Goal: Task Accomplishment & Management: Manage account settings

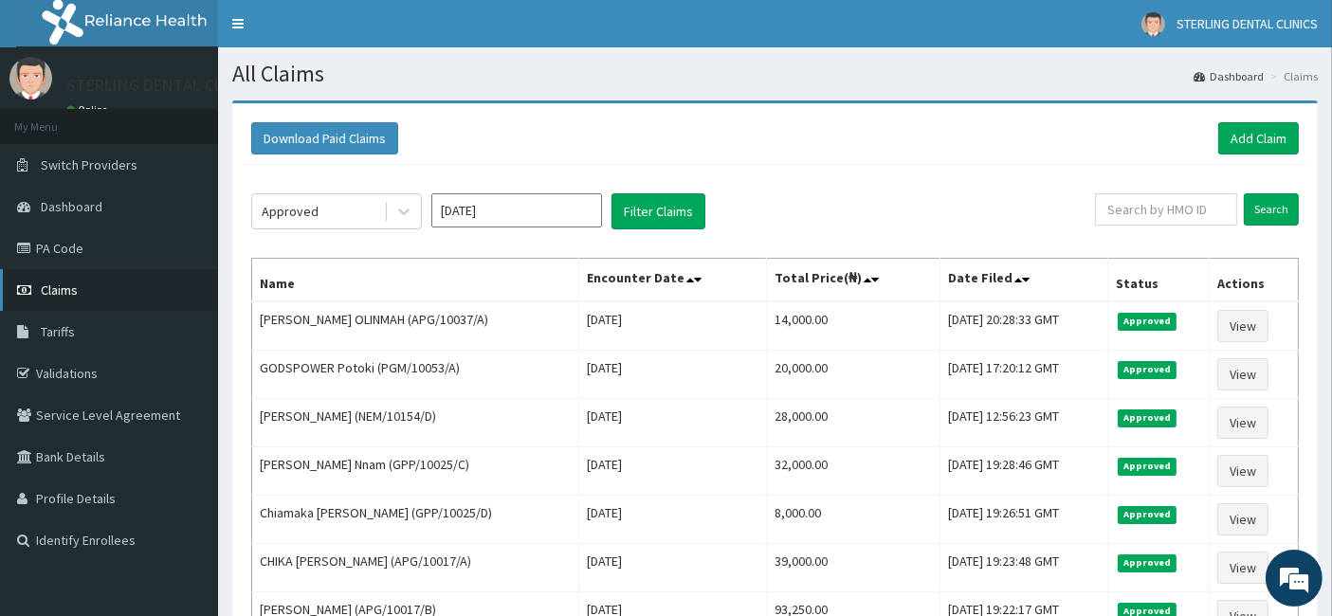
click at [59, 292] on span "Claims" at bounding box center [59, 290] width 37 height 17
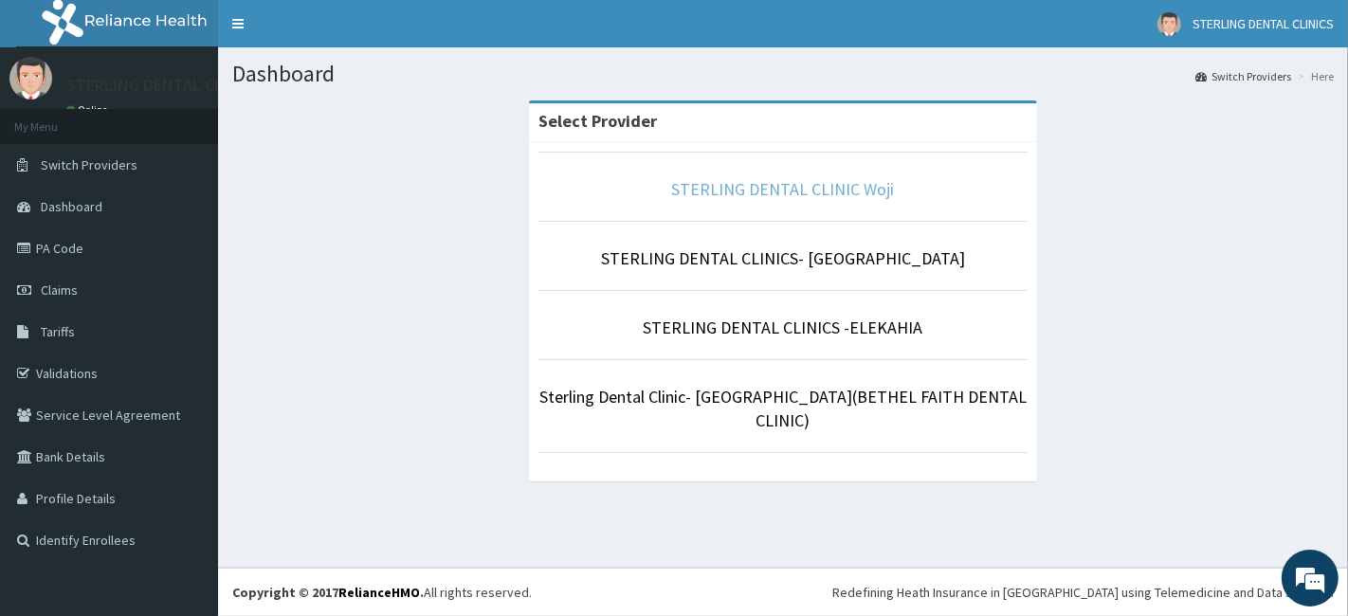
click at [801, 182] on link "STERLING DENTAL CLINIC Woji" at bounding box center [783, 189] width 223 height 22
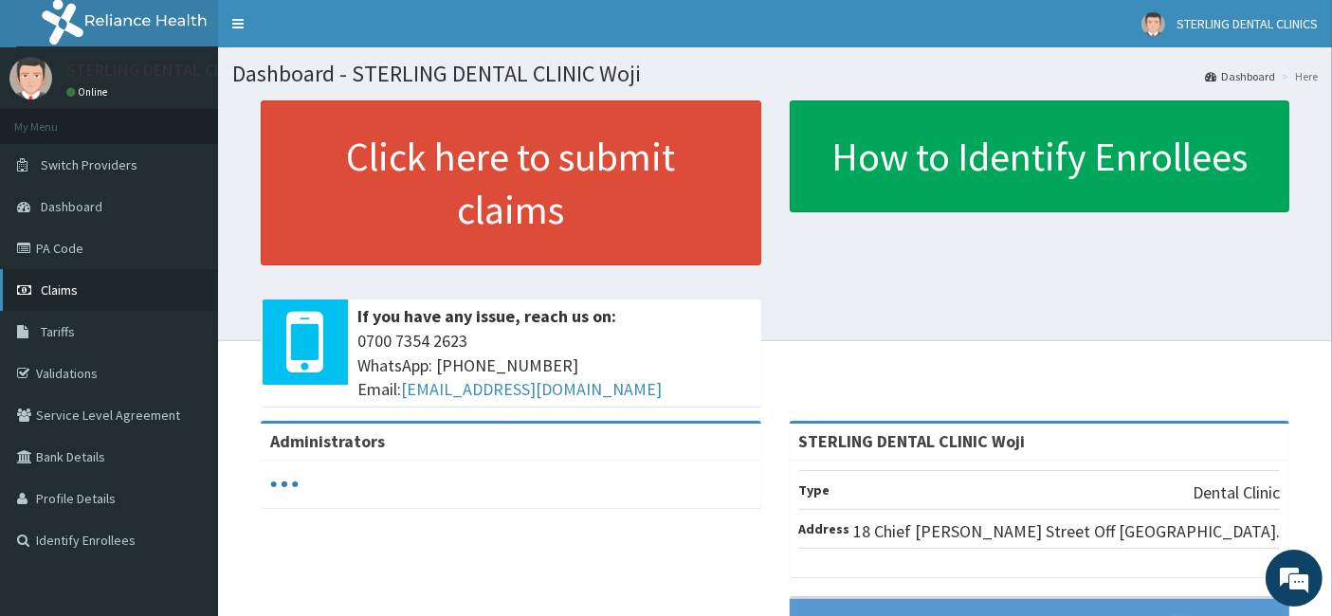
click at [67, 289] on span "Claims" at bounding box center [59, 290] width 37 height 17
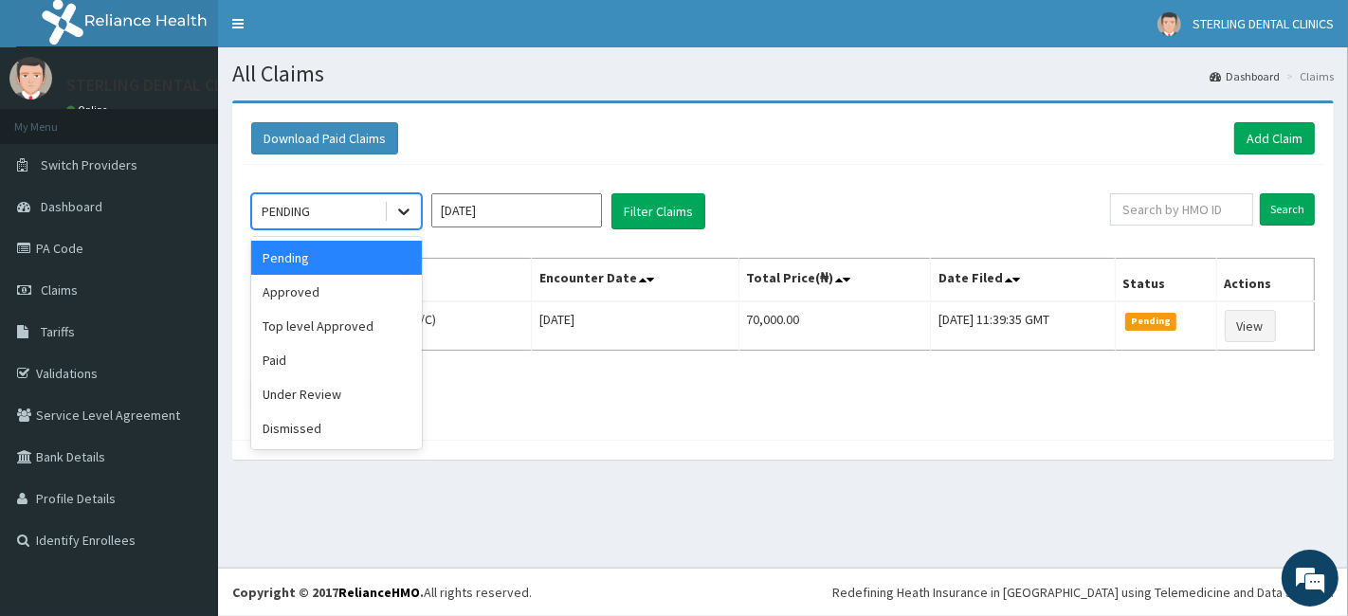
click at [402, 212] on icon at bounding box center [403, 213] width 11 height 7
click at [357, 329] on div "Top level Approved" at bounding box center [336, 326] width 171 height 34
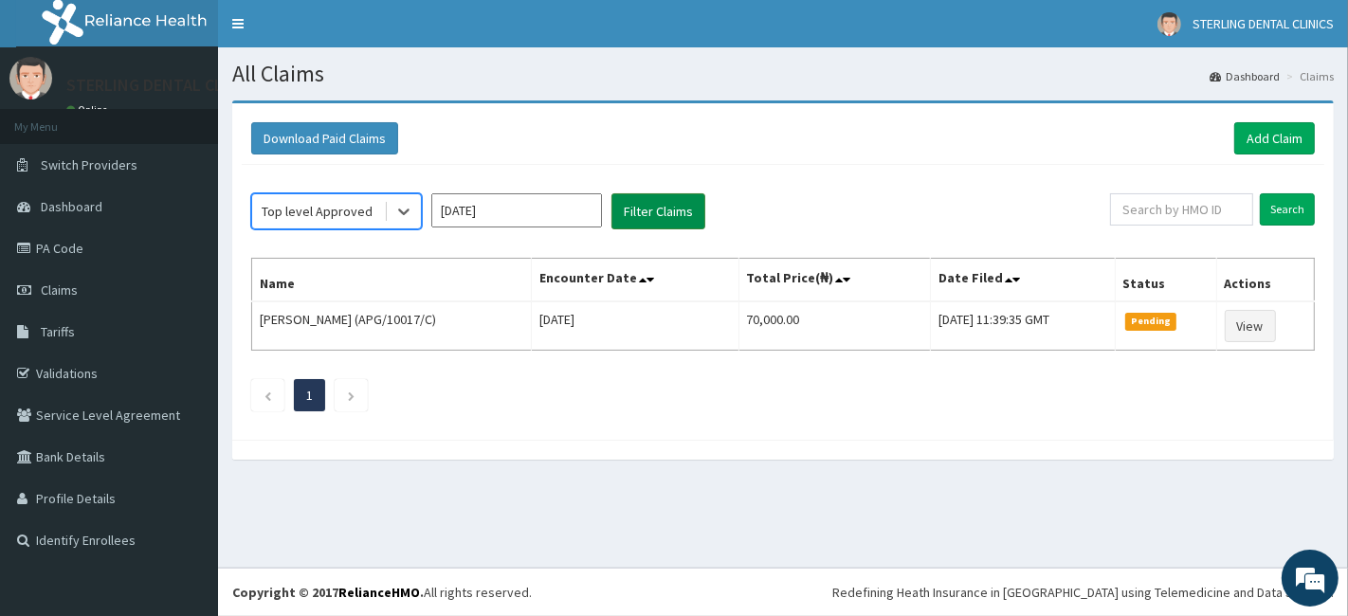
click at [636, 210] on button "Filter Claims" at bounding box center [658, 211] width 94 height 36
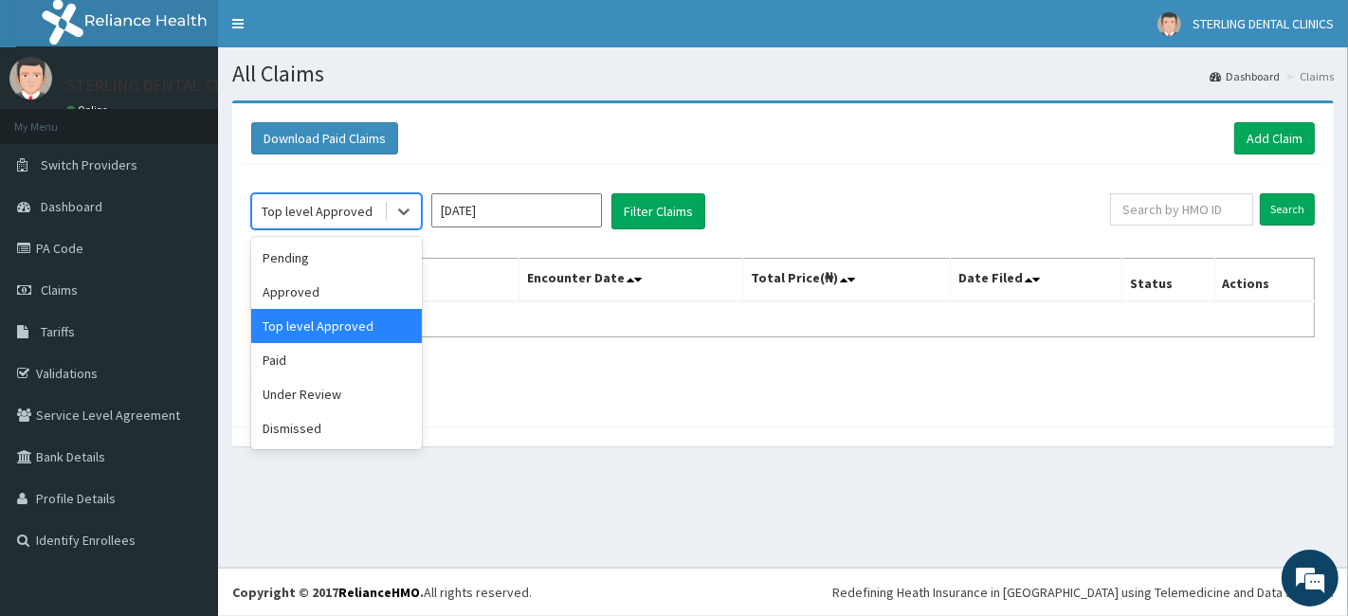
click at [370, 219] on div "Top level Approved" at bounding box center [318, 211] width 132 height 30
click at [335, 287] on div "Approved" at bounding box center [336, 292] width 171 height 34
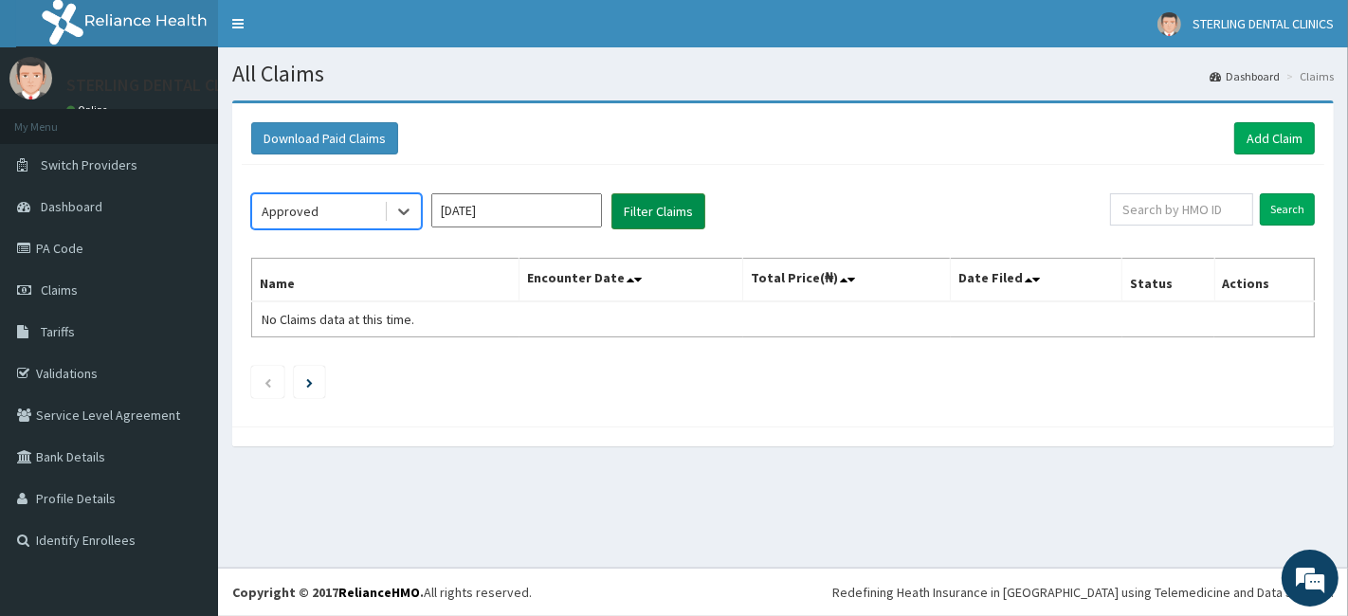
click at [642, 210] on button "Filter Claims" at bounding box center [658, 211] width 94 height 36
